Goal: Information Seeking & Learning: Find specific fact

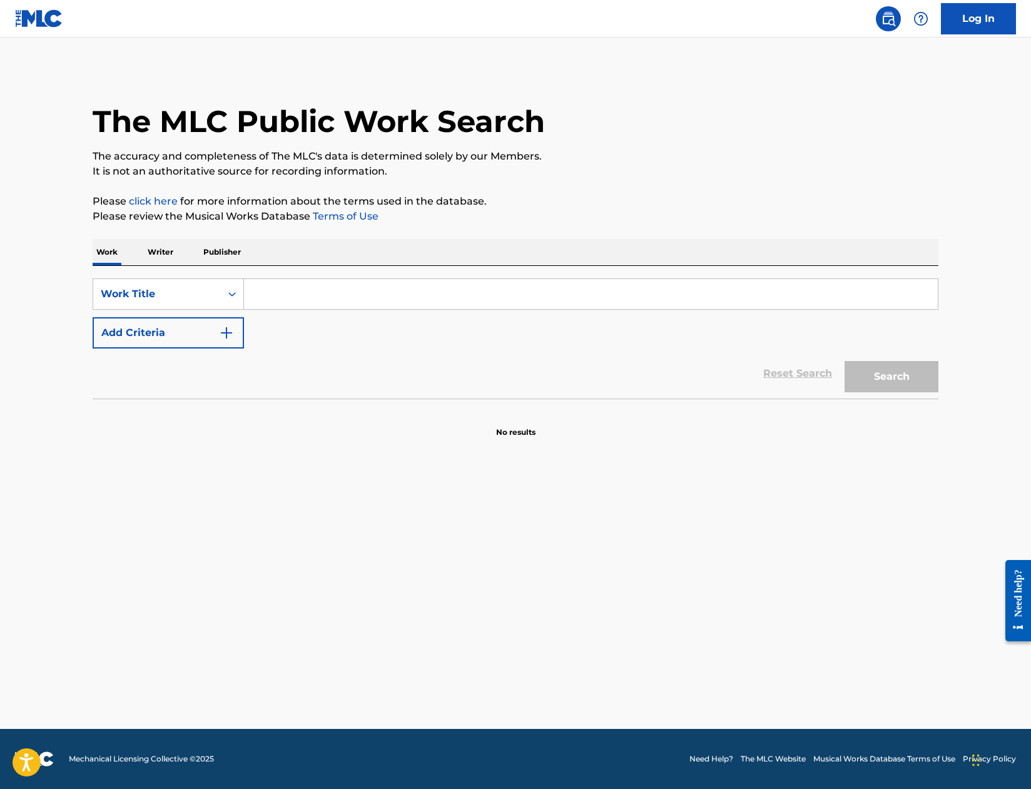
drag, startPoint x: 261, startPoint y: 286, endPoint x: 269, endPoint y: 293, distance: 10.7
click at [261, 286] on input "Search Form" at bounding box center [591, 294] width 694 height 30
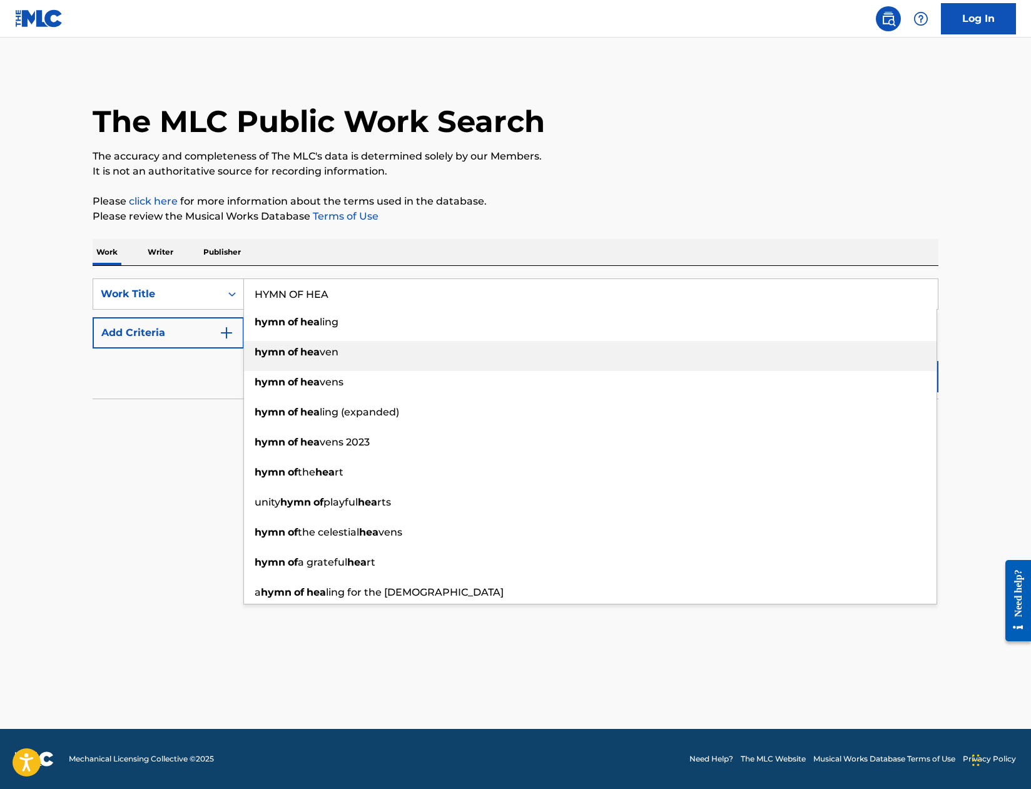
click at [325, 345] on div "hymn of hea ven" at bounding box center [590, 352] width 692 height 23
type input "hymn of heaven"
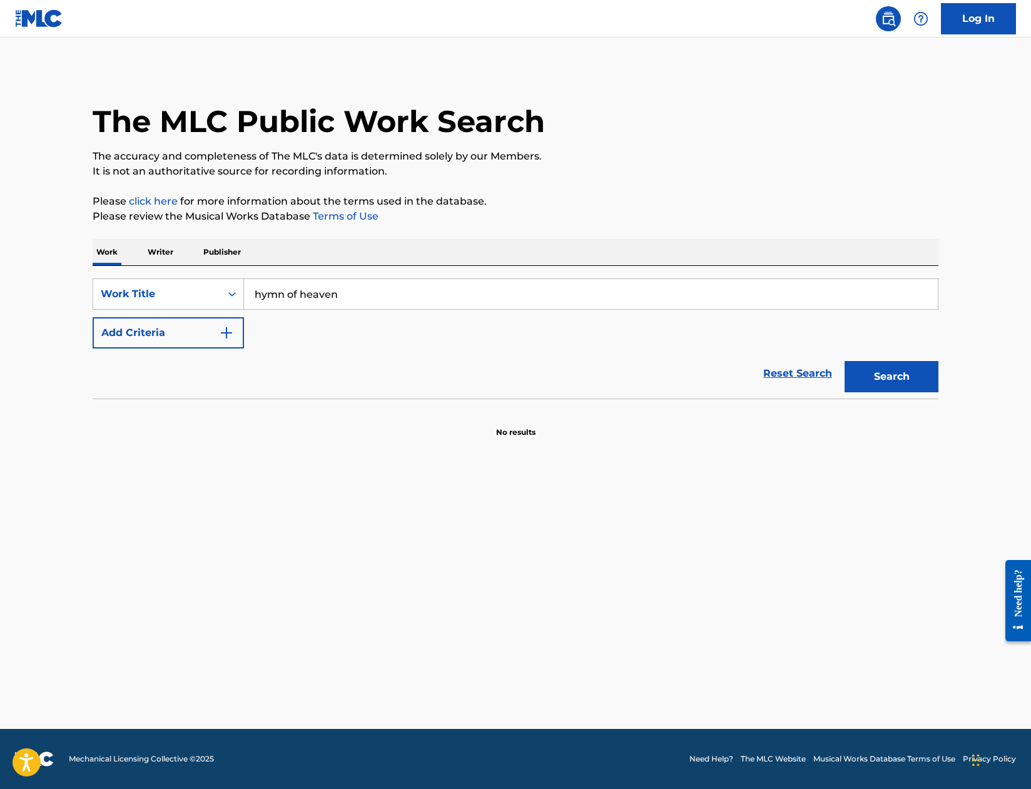
click at [211, 335] on button "Add Criteria" at bounding box center [168, 332] width 151 height 31
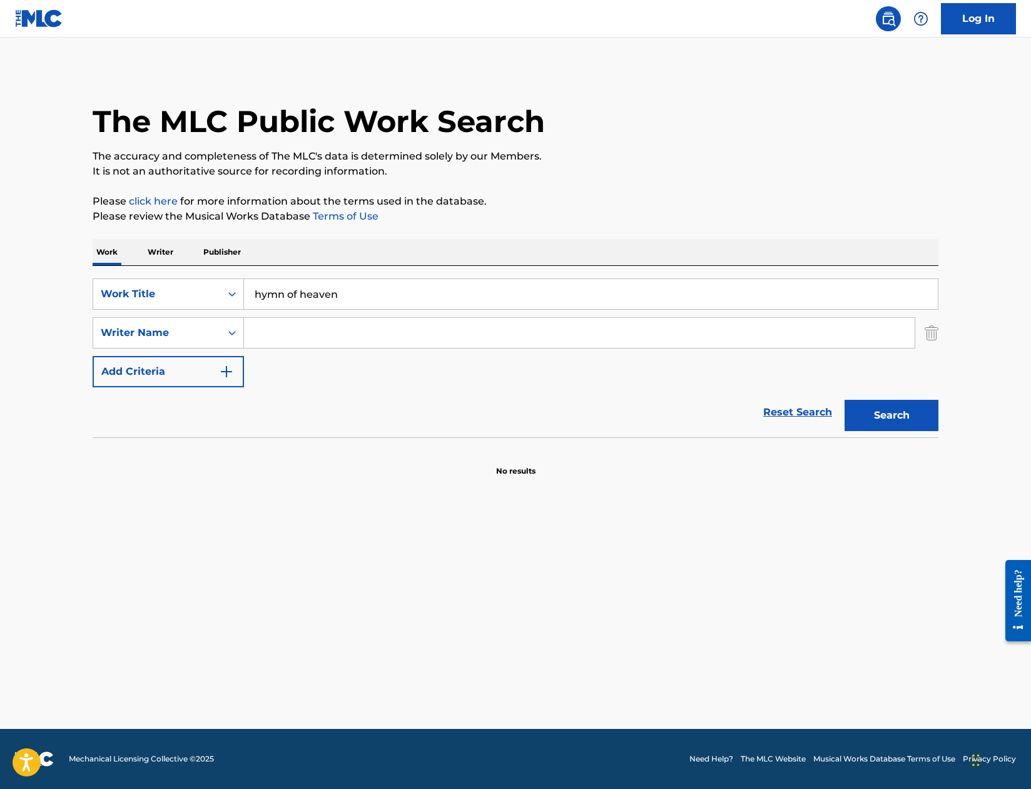
click at [264, 330] on input "Search Form" at bounding box center [579, 333] width 670 height 30
type input "[PERSON_NAME]"
click at [844, 400] on button "Search" at bounding box center [891, 415] width 94 height 31
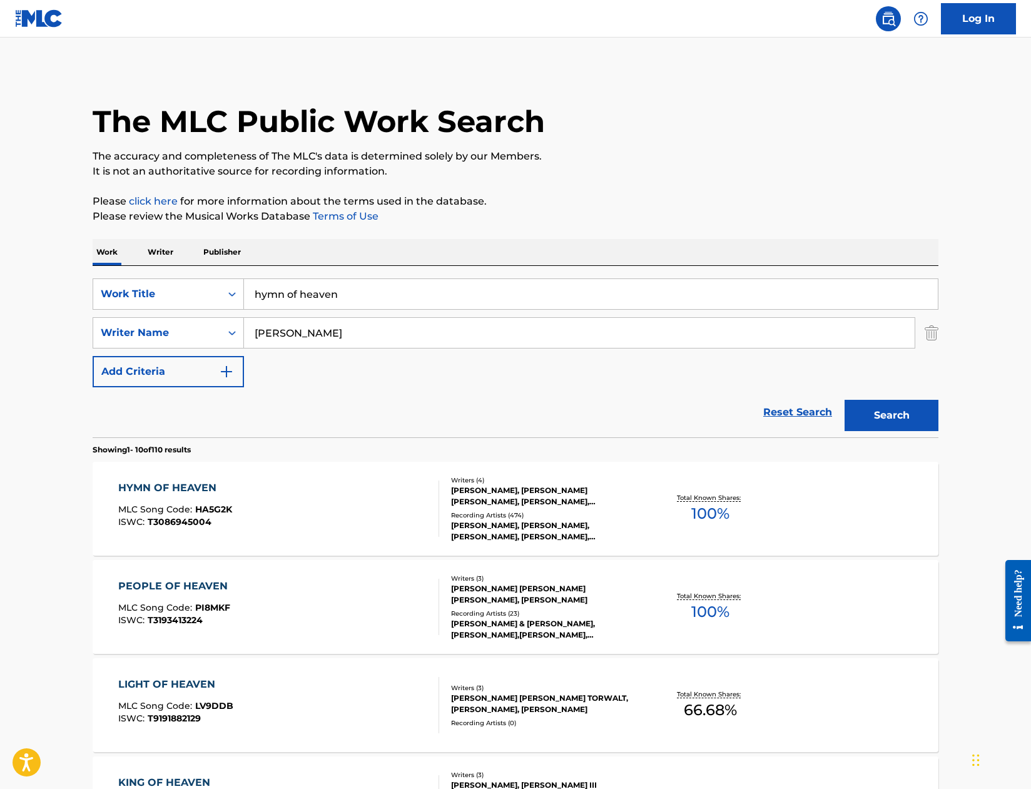
click at [140, 486] on div "HYMN OF HEAVEN" at bounding box center [175, 487] width 114 height 15
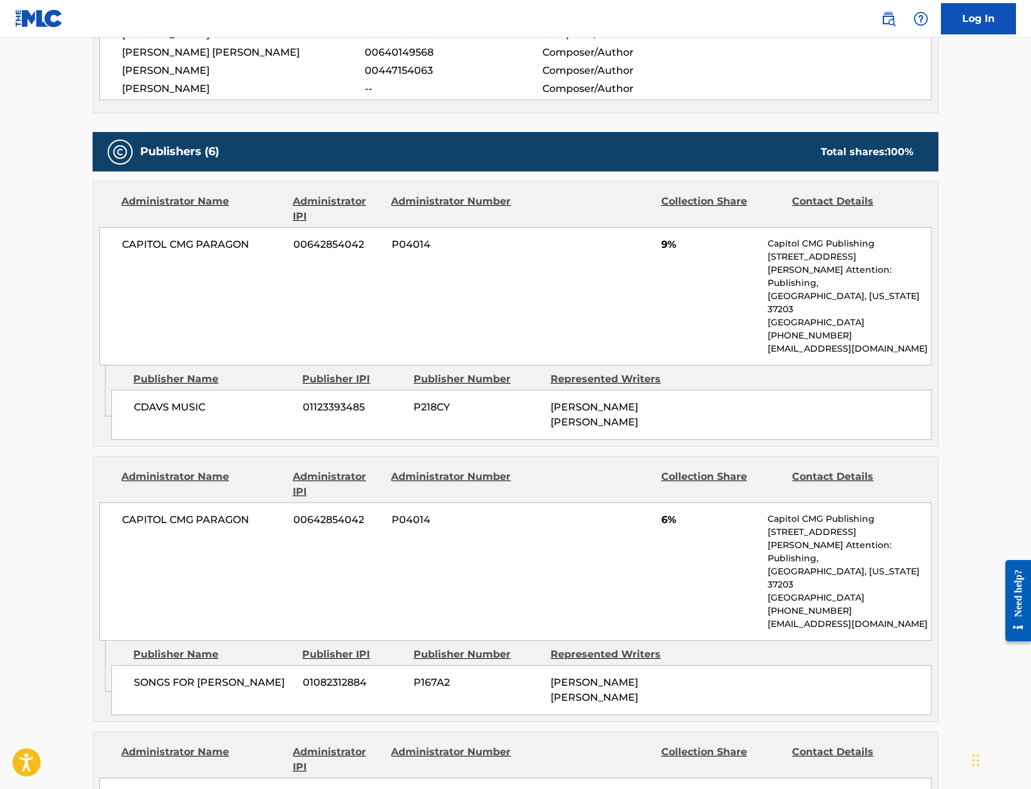
scroll to position [938, 0]
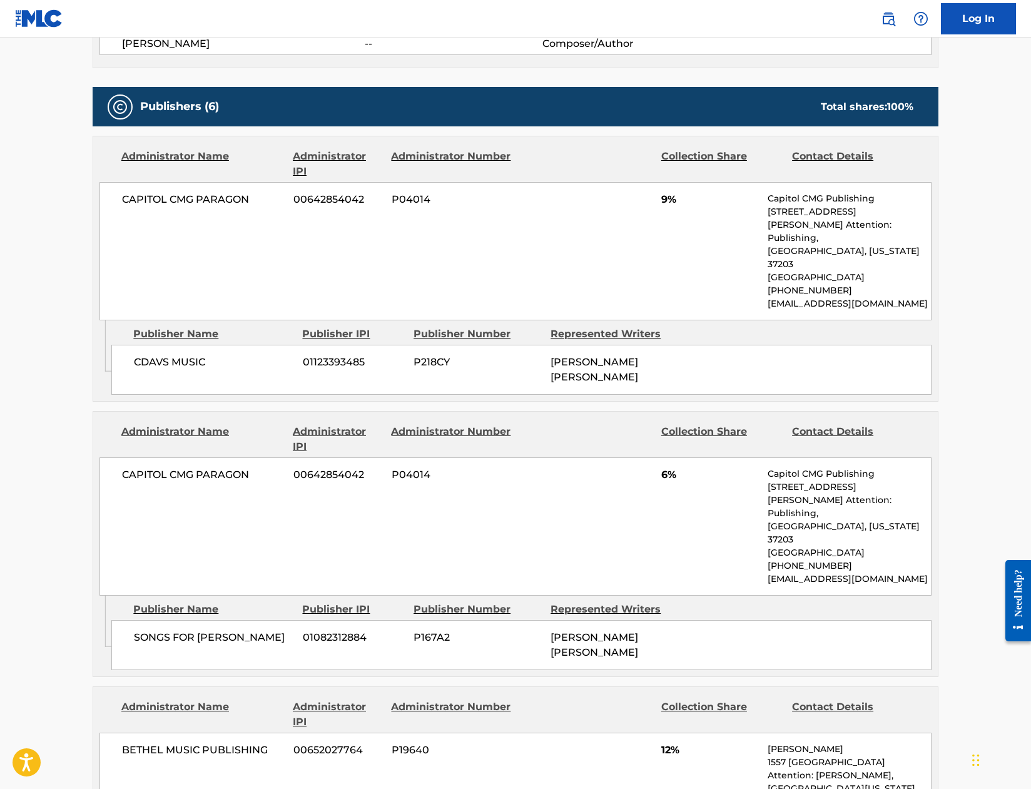
click at [11, 457] on main "< Back to public search results Copy work link HYMN OF HEAVEN Work Detail Membe…" at bounding box center [515, 574] width 1031 height 2951
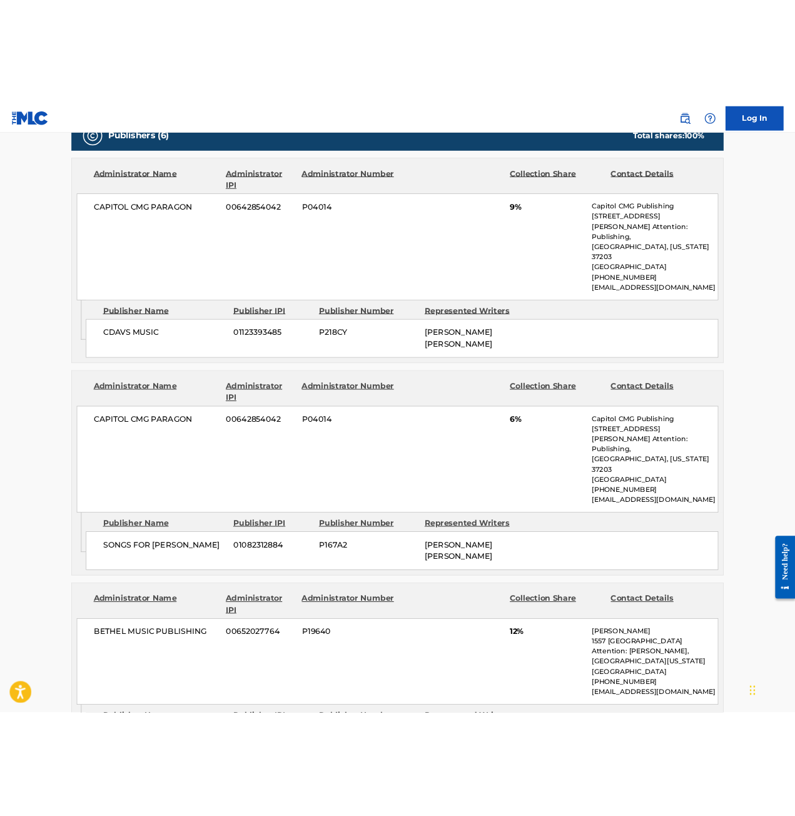
scroll to position [1001, 0]
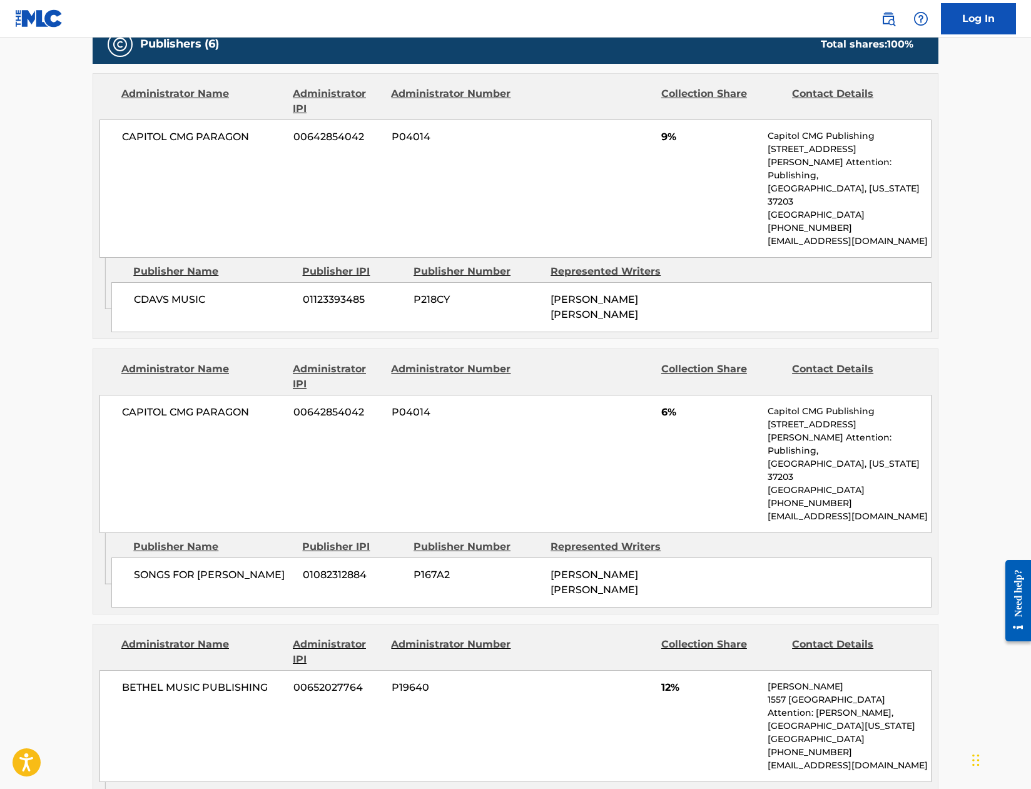
click at [35, 448] on main "< Back to public search results Copy work link HYMN OF HEAVEN Work Detail Membe…" at bounding box center [515, 512] width 1031 height 2951
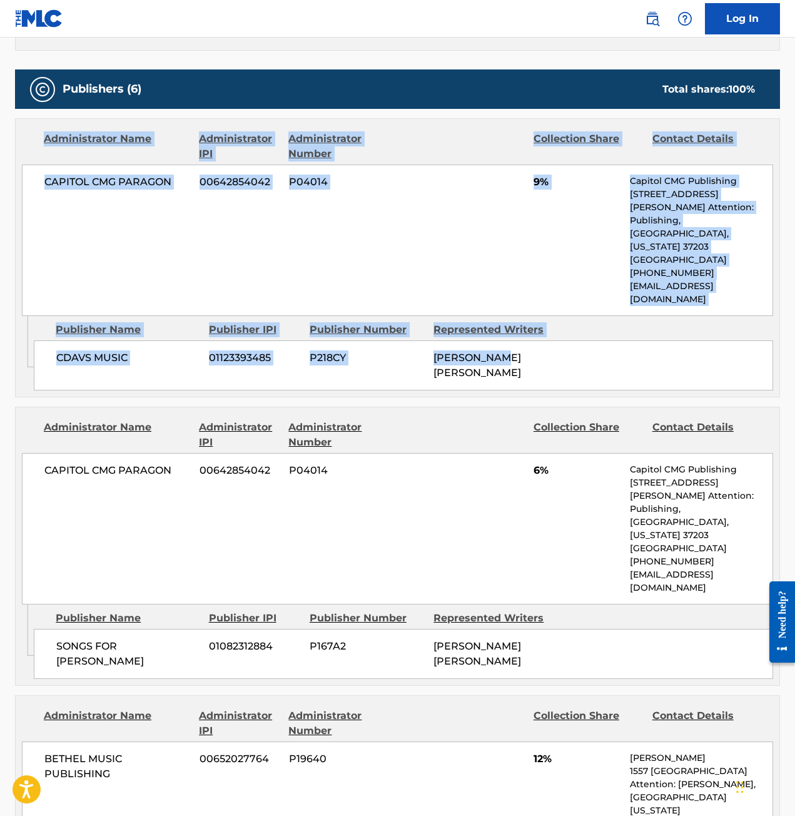
drag, startPoint x: 794, startPoint y: 285, endPoint x: 796, endPoint y: 60, distance: 225.2
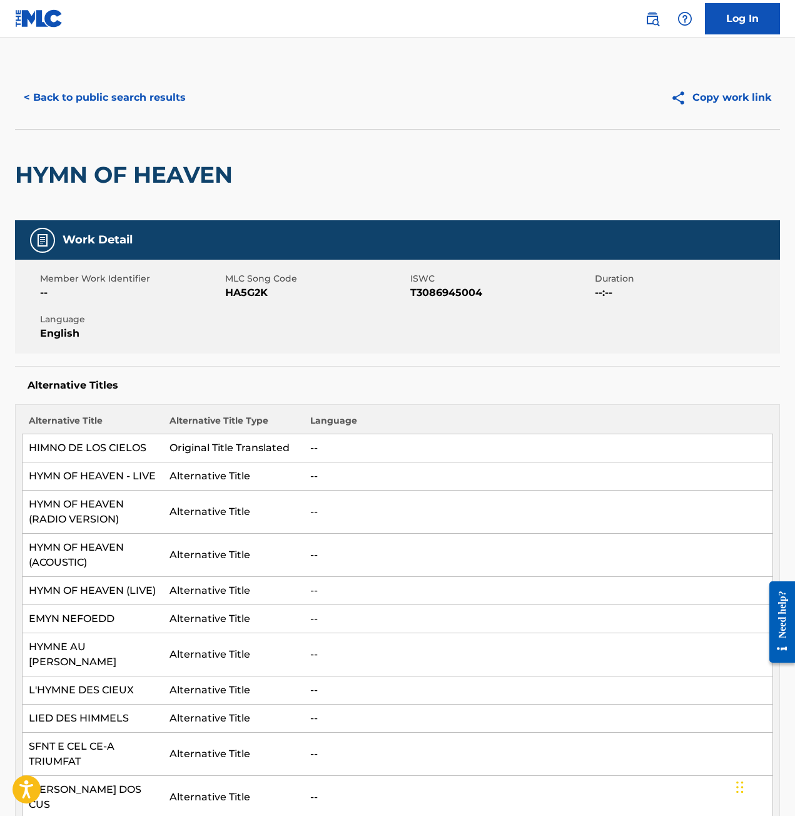
scroll to position [0, 0]
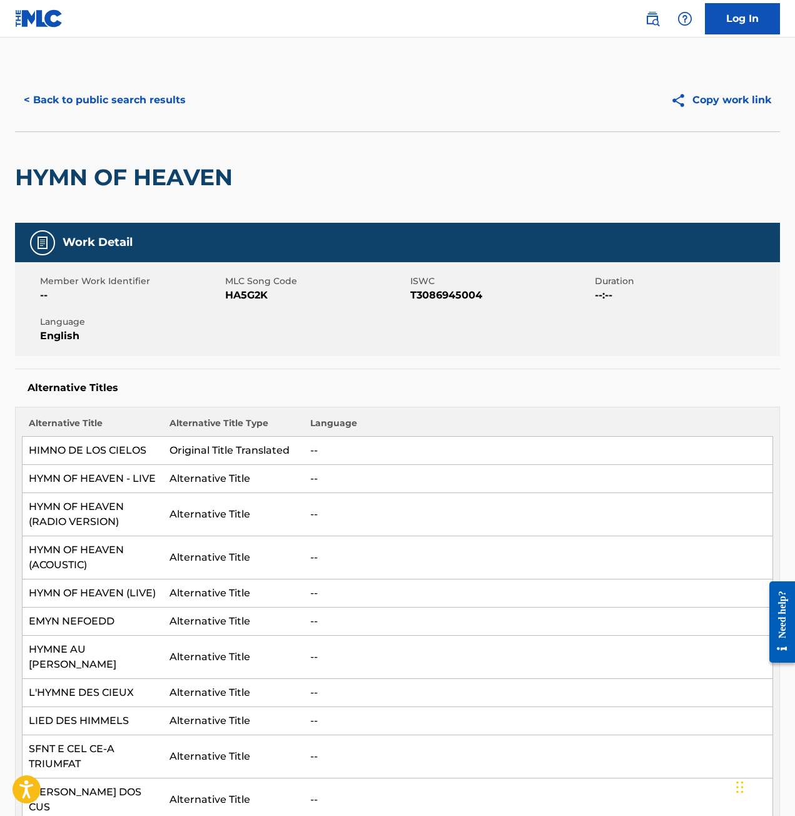
click at [51, 94] on button "< Back to public search results" at bounding box center [105, 99] width 180 height 31
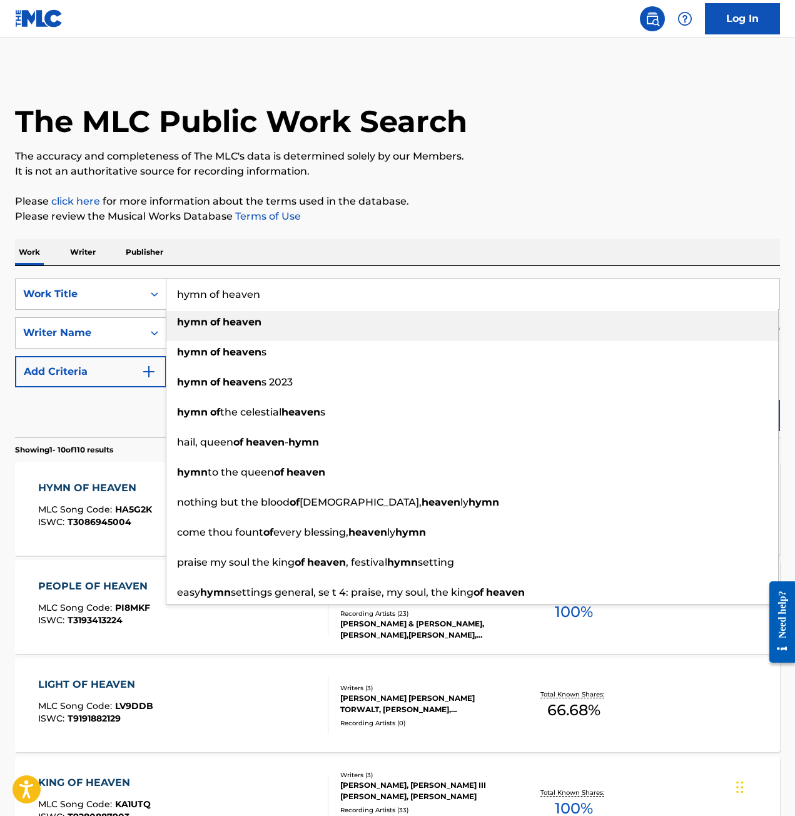
drag, startPoint x: 278, startPoint y: 286, endPoint x: 135, endPoint y: 277, distance: 142.9
click at [135, 277] on div "SearchWithCriteria5d490851-0891-46e8-b1e1-ee61c0358b6e Work Title hymn of heave…" at bounding box center [397, 351] width 765 height 171
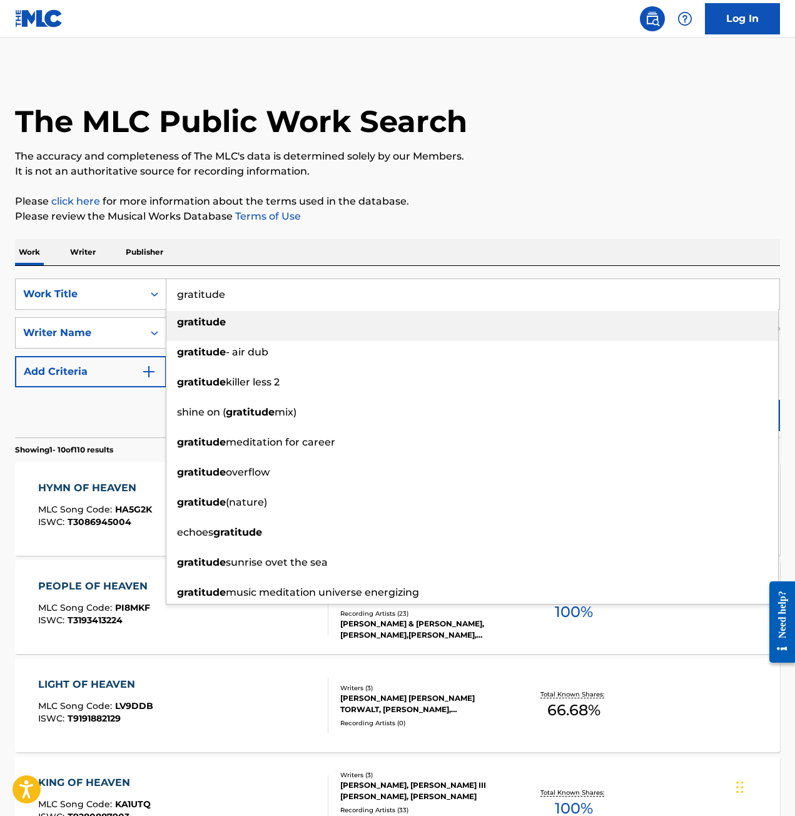
type input "gratitude"
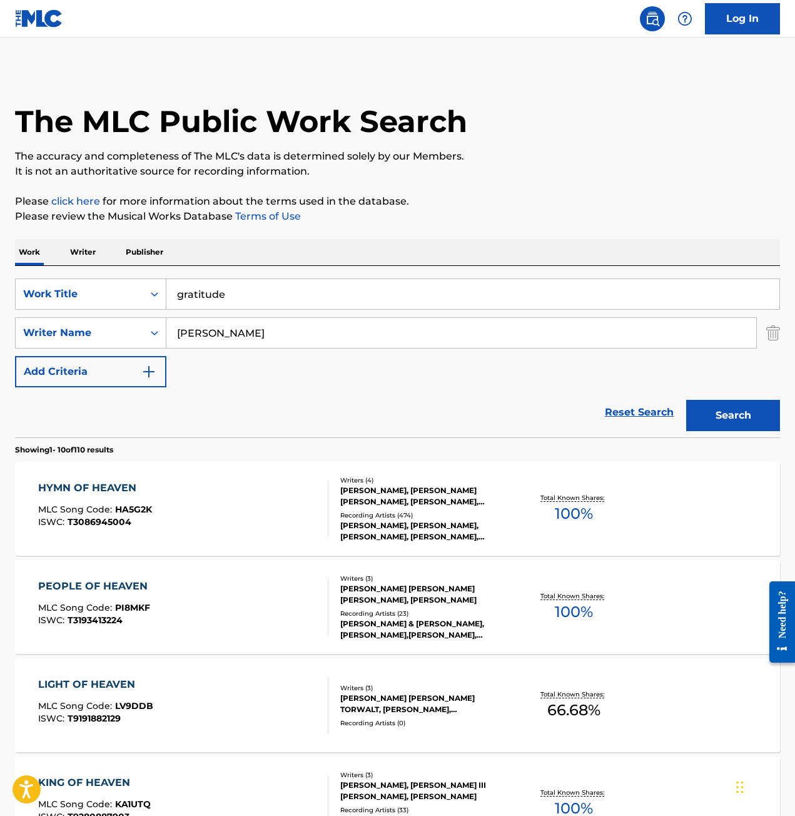
type input "[PERSON_NAME]"
click at [728, 409] on button "Search" at bounding box center [733, 415] width 94 height 31
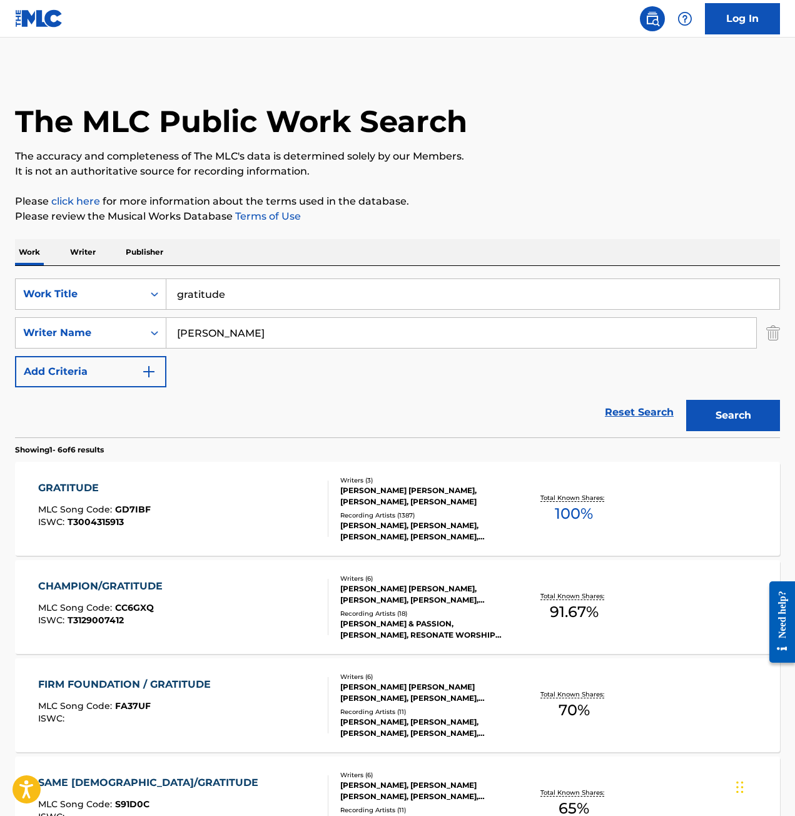
click at [57, 486] on div "GRATITUDE" at bounding box center [94, 487] width 113 height 15
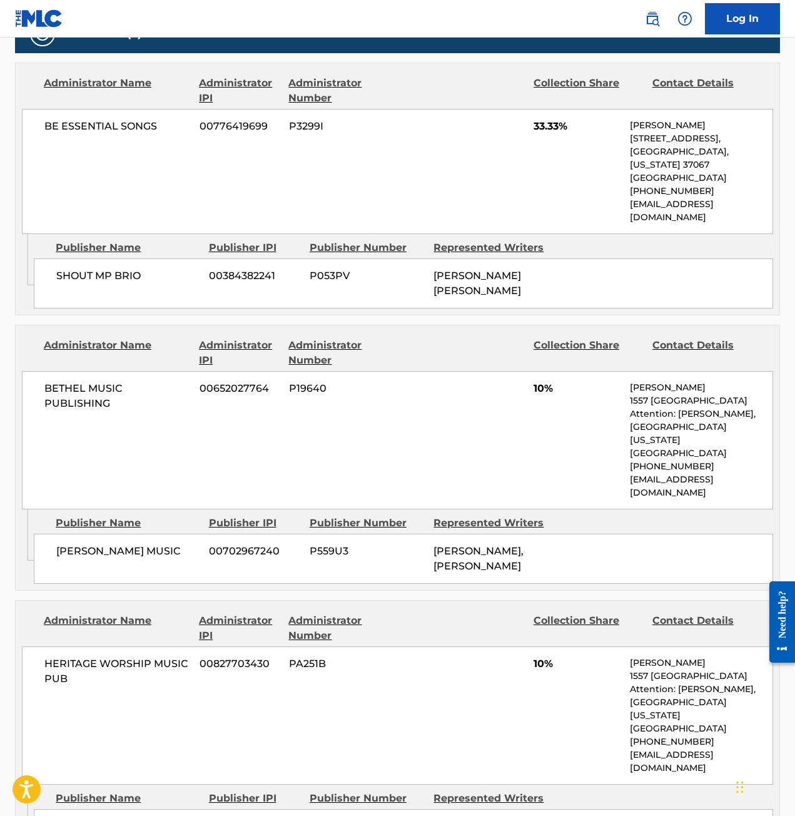
scroll to position [1126, 0]
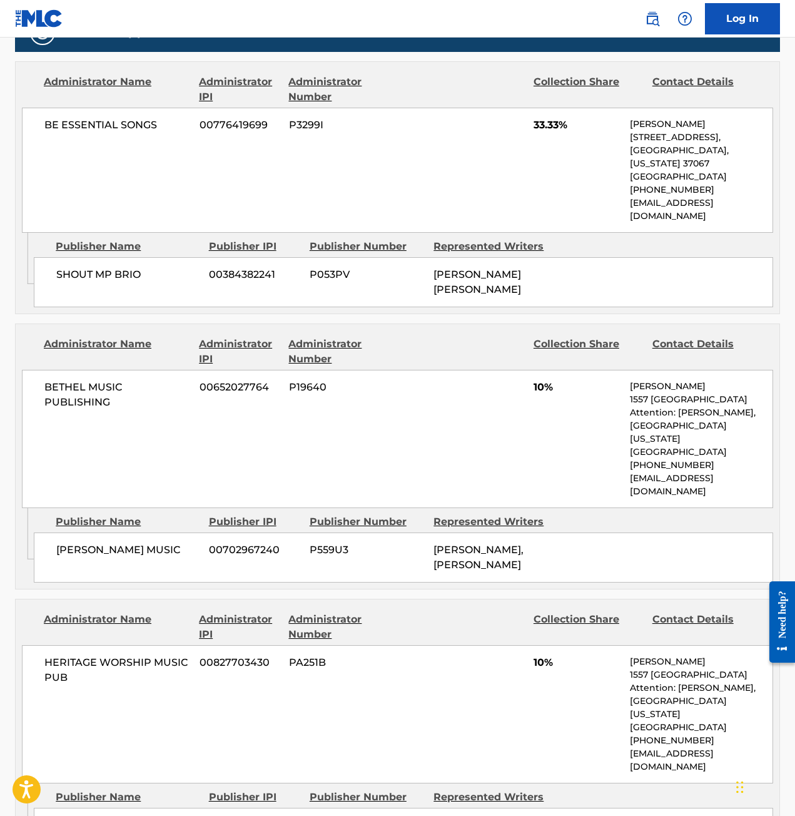
click at [37, 384] on div "BETHEL MUSIC PUBLISHING 00652027764 P19640 10% [PERSON_NAME] [STREET_ADDRESS][P…" at bounding box center [397, 439] width 751 height 138
click at [41, 386] on div "BETHEL MUSIC PUBLISHING 00652027764 P19640 10% [PERSON_NAME] [STREET_ADDRESS][P…" at bounding box center [397, 439] width 751 height 138
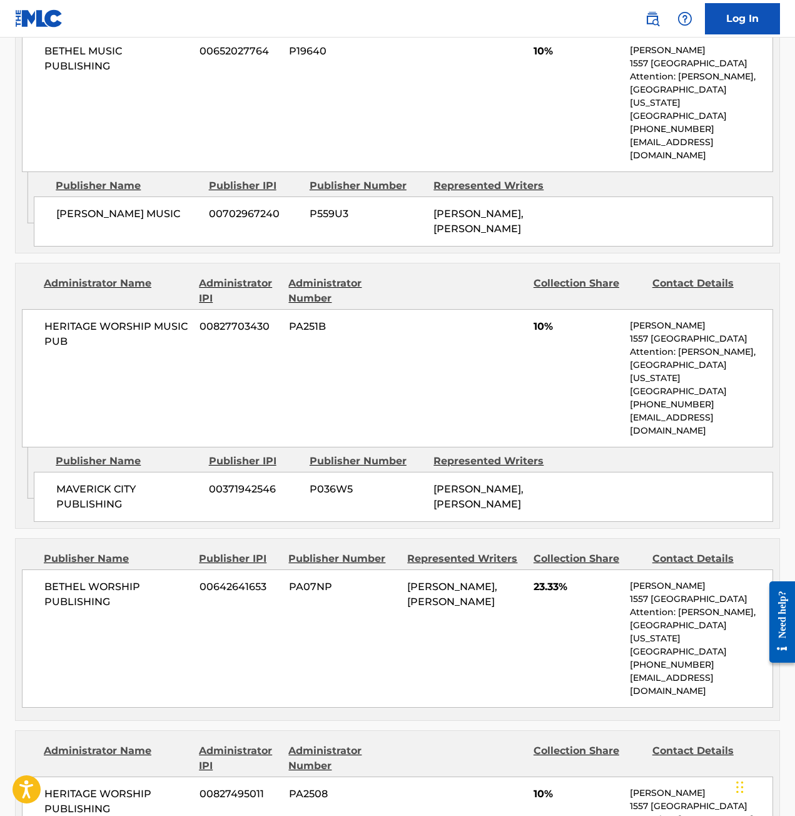
scroll to position [1501, 0]
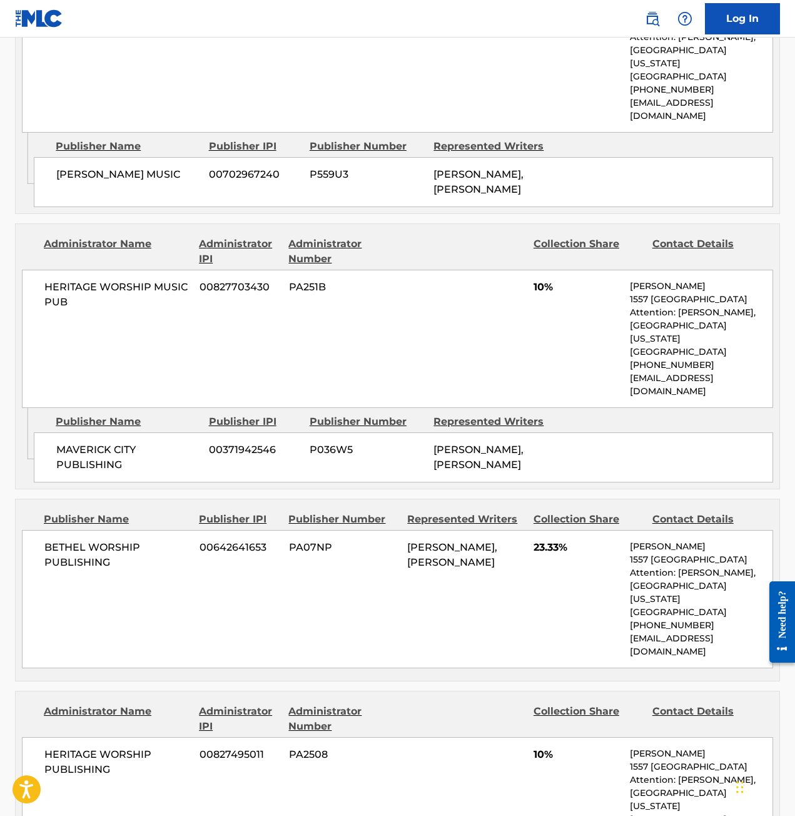
click at [76, 499] on div "Publisher Name Publisher IPI Publisher Number Represented Writers Collection Sh…" at bounding box center [398, 589] width 764 height 181
click at [39, 530] on div "BETHEL WORSHIP PUBLISHING 00642641653 PA07NP [PERSON_NAME], [PERSON_NAME] 23.33…" at bounding box center [397, 599] width 751 height 138
click at [23, 422] on div "Admin Original Publisher Connecting Line Publisher Name Publisher IPI Publisher…" at bounding box center [398, 448] width 764 height 81
drag, startPoint x: 41, startPoint y: 518, endPoint x: 49, endPoint y: 509, distance: 11.9
click at [41, 530] on div "BETHEL WORSHIP PUBLISHING 00642641653 PA07NP [PERSON_NAME], [PERSON_NAME] 23.33…" at bounding box center [397, 599] width 751 height 138
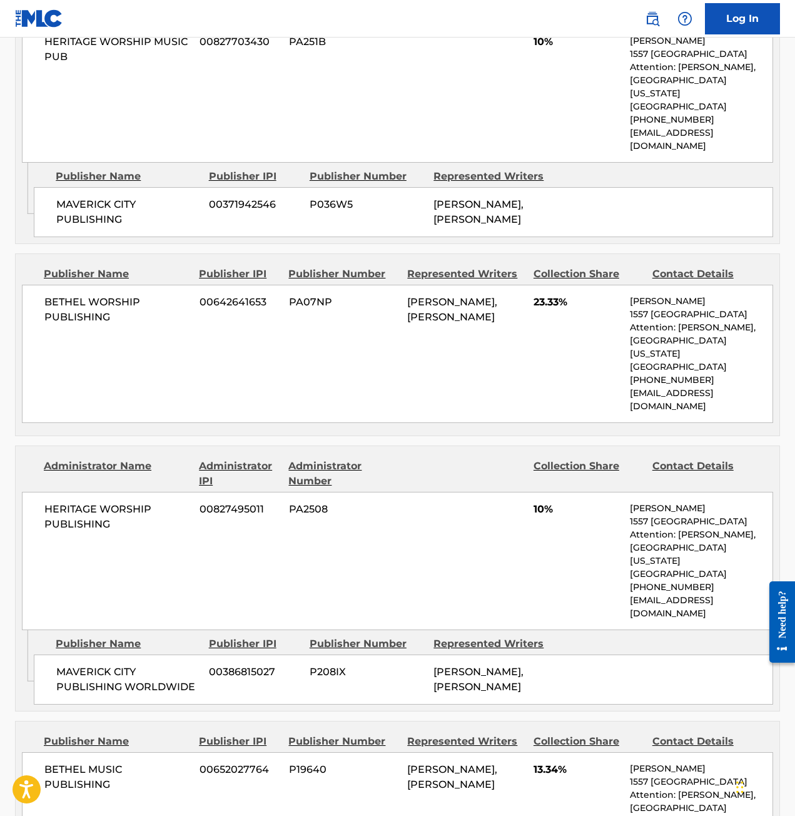
scroll to position [1751, 0]
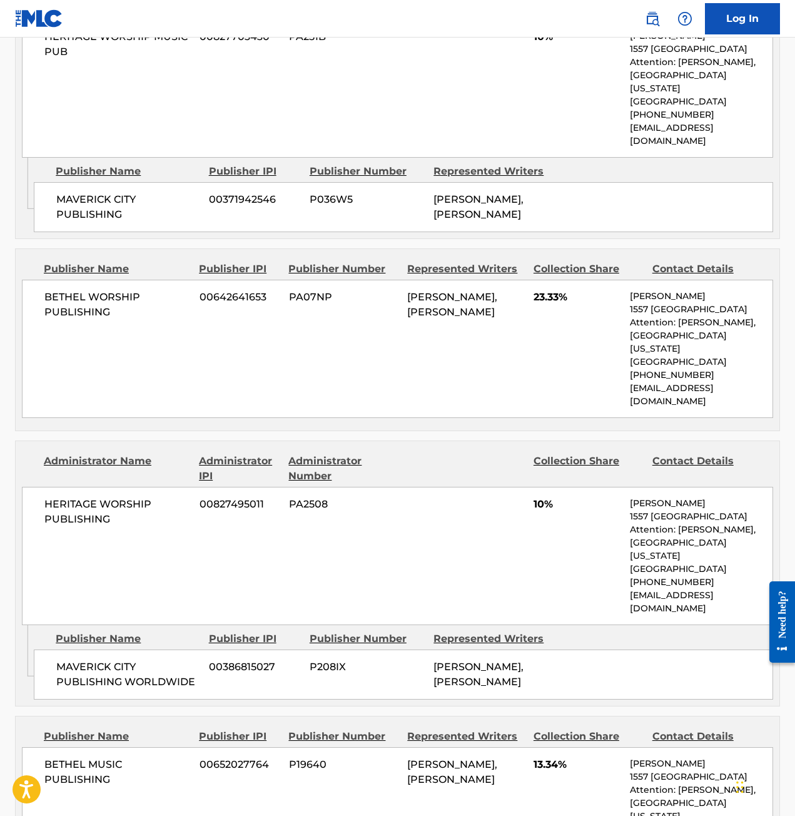
click at [53, 487] on div "HERITAGE WORSHIP PUBLISHING 00827495011 PA2508 10% [PERSON_NAME] [STREET_ADDRES…" at bounding box center [397, 556] width 751 height 138
click at [60, 487] on div "HERITAGE WORSHIP PUBLISHING 00827495011 PA2508 10% [PERSON_NAME] [STREET_ADDRES…" at bounding box center [397, 556] width 751 height 138
drag, startPoint x: 33, startPoint y: 534, endPoint x: 44, endPoint y: 516, distance: 21.3
click at [33, 625] on icon "Admin Original Publisher Connecting Line" at bounding box center [25, 651] width 18 height 52
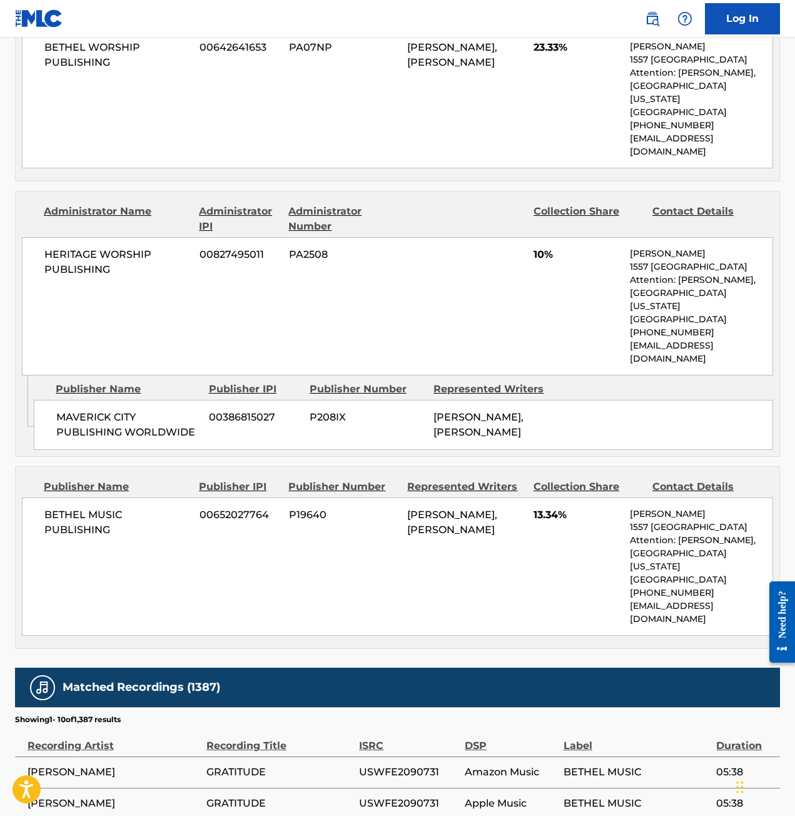
scroll to position [2001, 0]
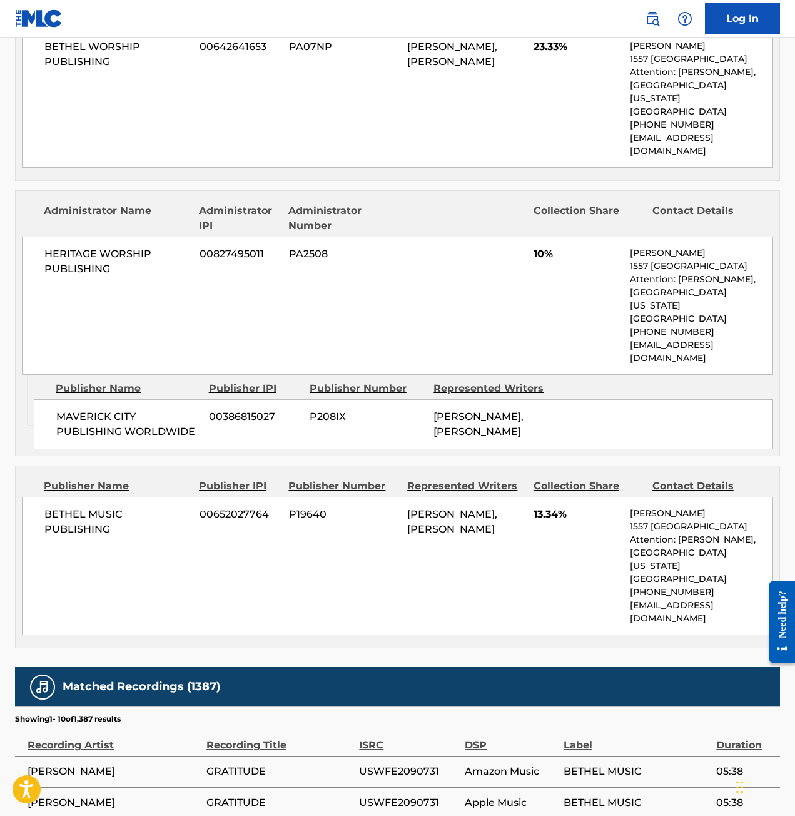
click at [68, 497] on div "BETHEL MUSIC PUBLISHING 00652027764 P19640 [PERSON_NAME][GEOGRAPHIC_DATA][PERSO…" at bounding box center [397, 566] width 751 height 138
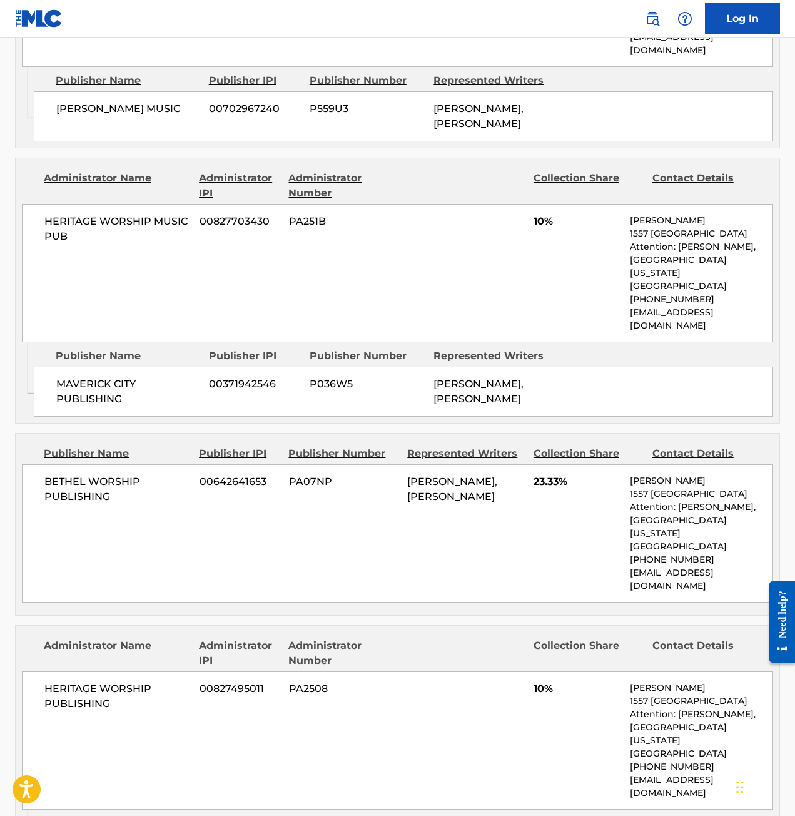
scroll to position [1564, 0]
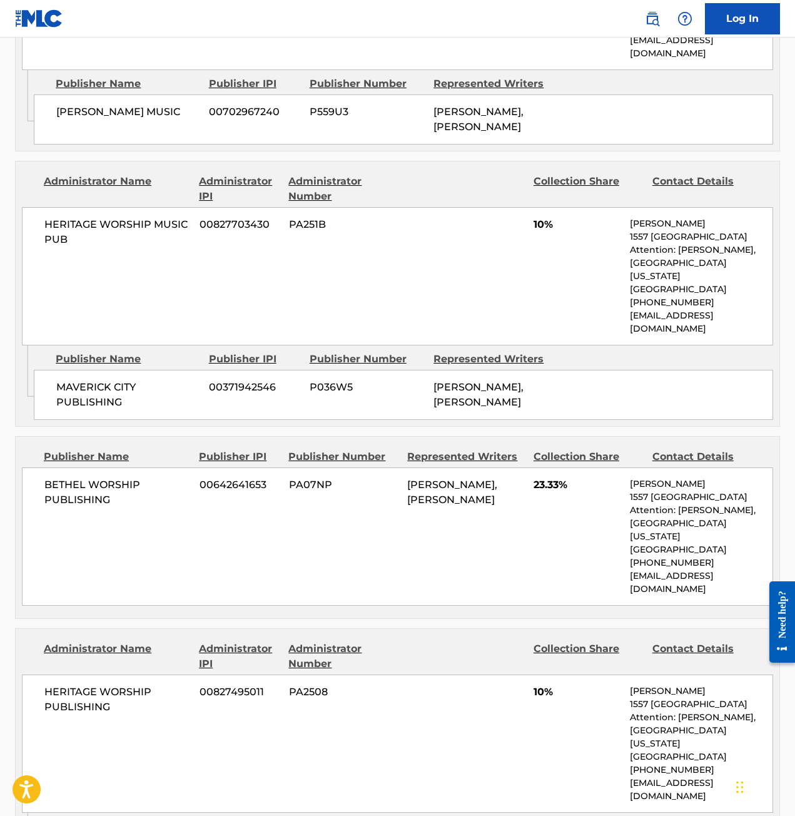
click at [61, 629] on div "Administrator Name Administrator IPI Administrator Number Collection Share Cont…" at bounding box center [398, 721] width 764 height 184
drag, startPoint x: 56, startPoint y: 500, endPoint x: 47, endPoint y: 481, distance: 20.7
click at [54, 498] on div "BETHEL WORSHIP PUBLISHING 00642641653 PA07NP [PERSON_NAME], [PERSON_NAME] 23.33…" at bounding box center [397, 536] width 751 height 138
click at [61, 487] on div "BETHEL WORSHIP PUBLISHING 00642641653 PA07NP [PERSON_NAME], [PERSON_NAME] 23.33…" at bounding box center [397, 536] width 751 height 138
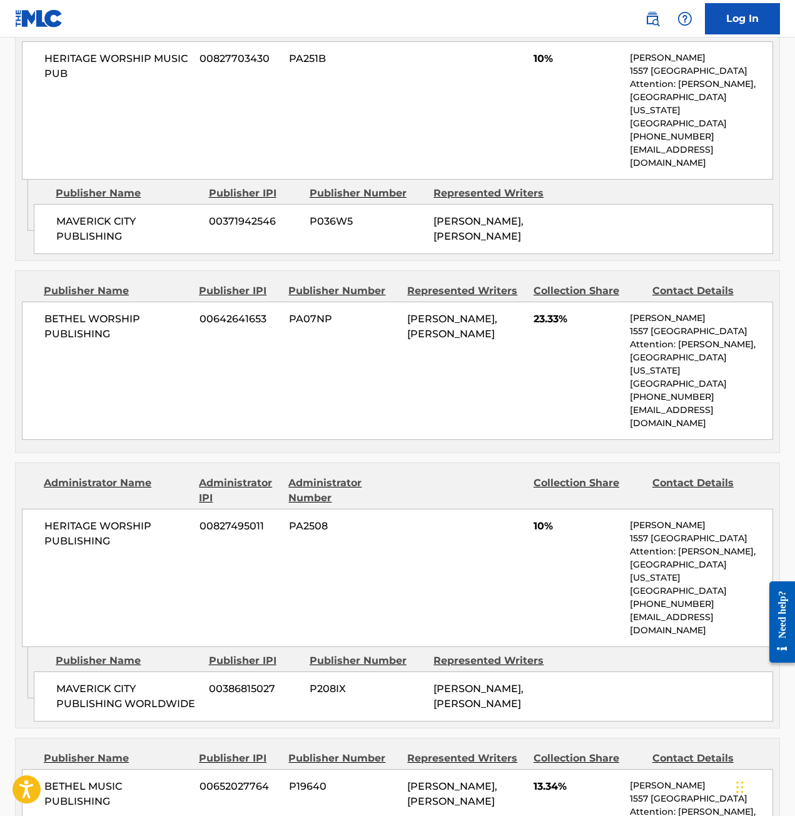
scroll to position [1751, 0]
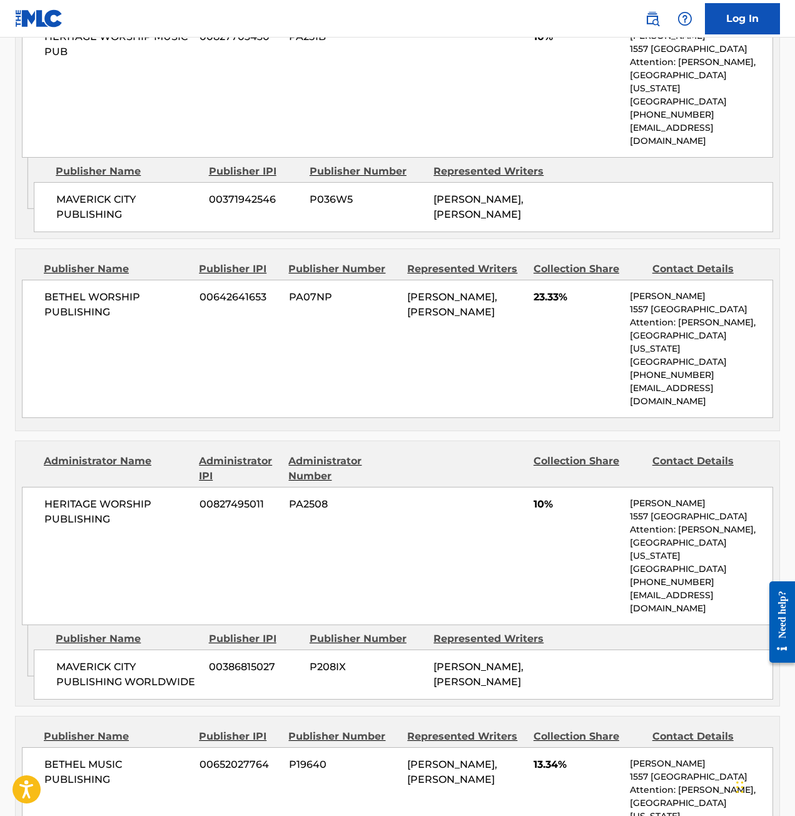
click at [42, 649] on div "MAVERICK CITY PUBLISHING WORLDWIDE 00386815027 P208IX [PERSON_NAME], [PERSON_NA…" at bounding box center [403, 674] width 739 height 50
click at [53, 487] on div "HERITAGE WORSHIP PUBLISHING 00827495011 PA2508 10% [PERSON_NAME] [STREET_ADDRES…" at bounding box center [397, 556] width 751 height 138
click at [46, 747] on div "BETHEL MUSIC PUBLISHING 00652027764 P19640 [PERSON_NAME][GEOGRAPHIC_DATA][PERSO…" at bounding box center [397, 816] width 751 height 138
click at [564, 63] on div "HERITAGE WORSHIP MUSIC PUB 00827703430 PA251B 10% [PERSON_NAME] [STREET_ADDRESS…" at bounding box center [397, 88] width 751 height 138
